Goal: Task Accomplishment & Management: Complete application form

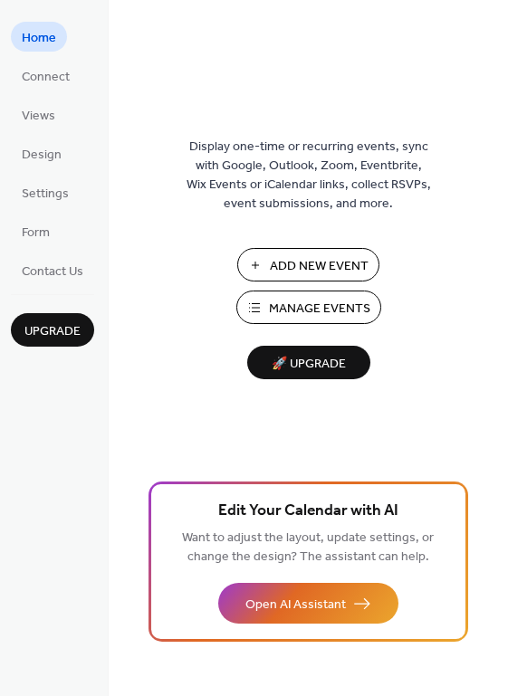
click at [313, 273] on span "Add New Event" at bounding box center [319, 266] width 99 height 19
click at [313, 307] on span "Manage Events" at bounding box center [319, 309] width 101 height 19
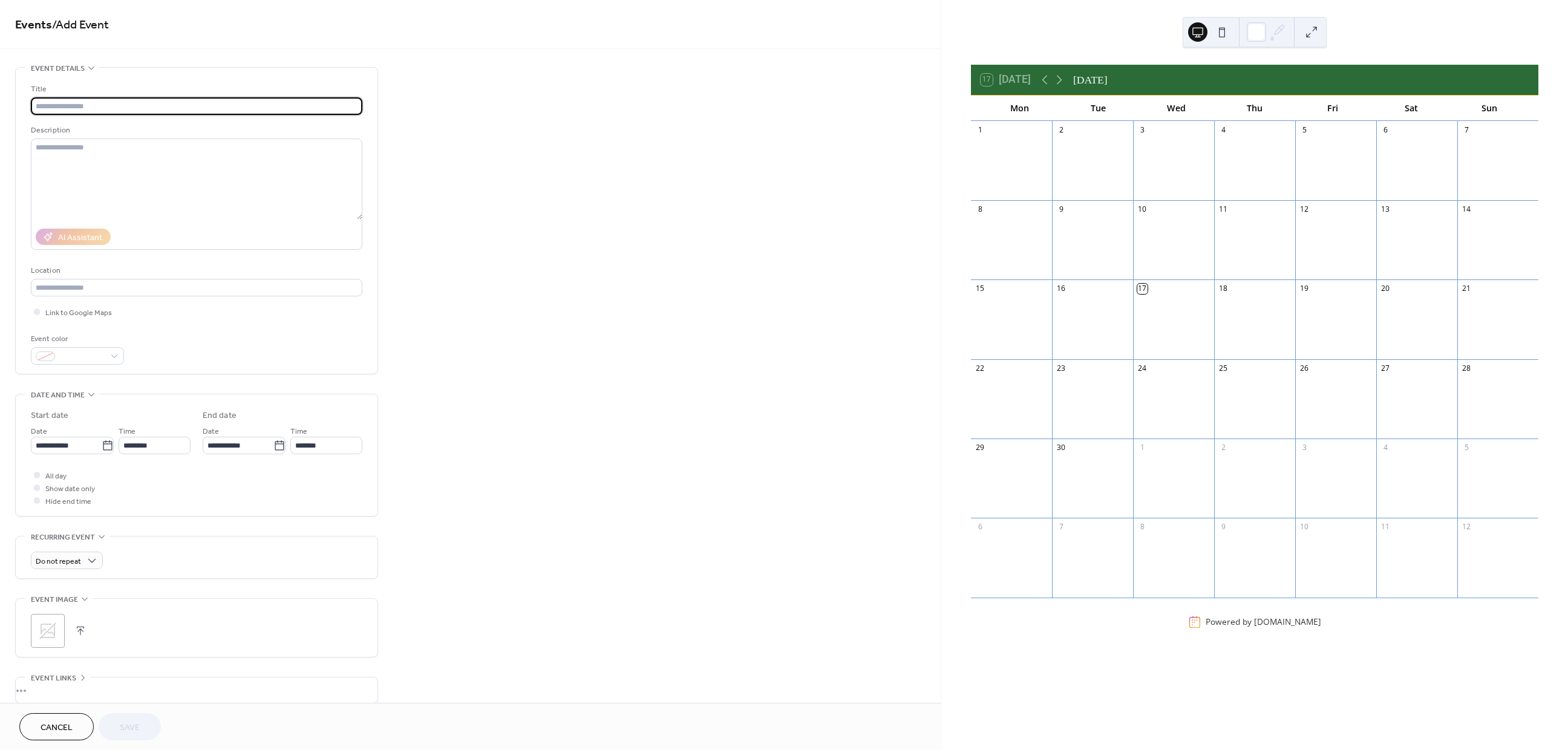
click at [91, 109] on input "text" at bounding box center [196, 106] width 331 height 17
